Goal: Task Accomplishment & Management: Manage account settings

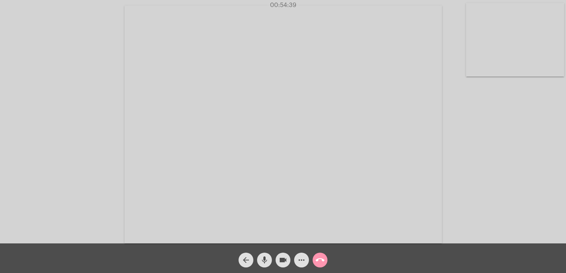
click at [424, 157] on video at bounding box center [282, 125] width 317 height 238
click at [242, 264] on mat-icon "arrow_back" at bounding box center [245, 260] width 9 height 9
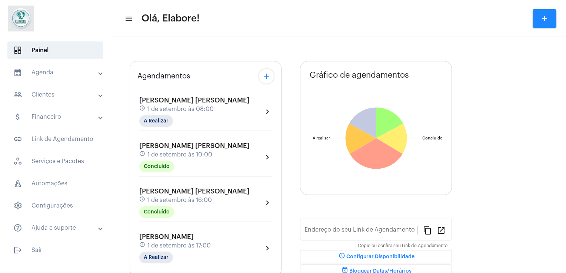
type input "[URL][DOMAIN_NAME]"
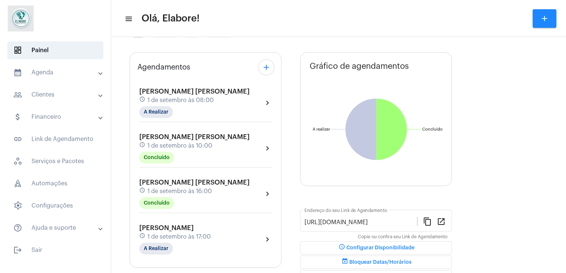
scroll to position [32, 0]
click at [158, 242] on mat-chip "A Realizar" at bounding box center [156, 248] width 34 height 12
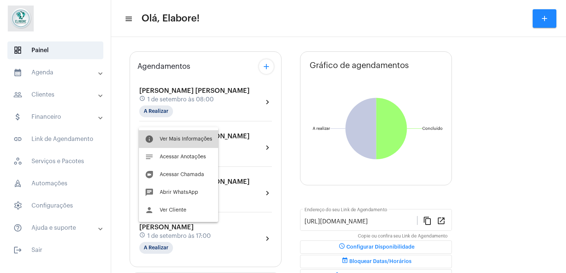
click at [188, 143] on button "info Ver Mais Informações" at bounding box center [178, 139] width 79 height 18
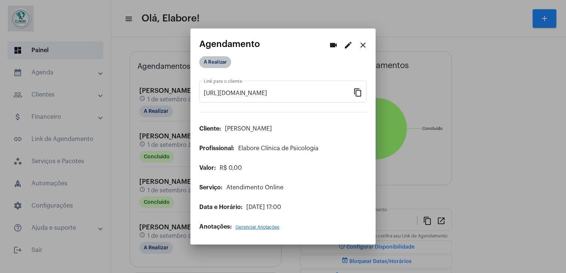
click at [219, 68] on mat-chip "A Realizar" at bounding box center [215, 62] width 32 height 12
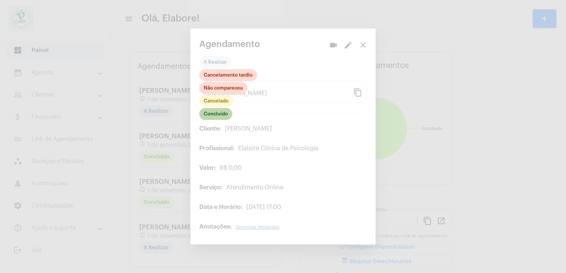
click at [217, 115] on mat-chip "Concluído" at bounding box center [215, 114] width 33 height 12
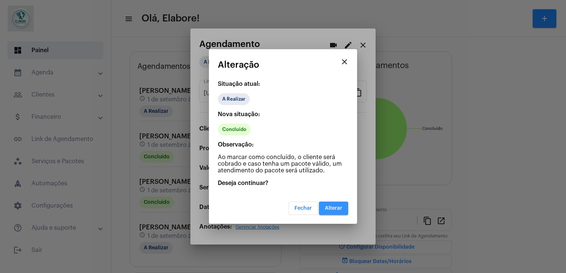
click at [334, 206] on span "Alterar" at bounding box center [333, 208] width 17 height 5
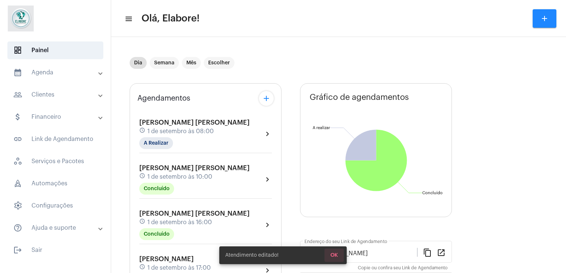
click at [332, 255] on span "OK" at bounding box center [333, 255] width 7 height 5
